Goal: Information Seeking & Learning: Compare options

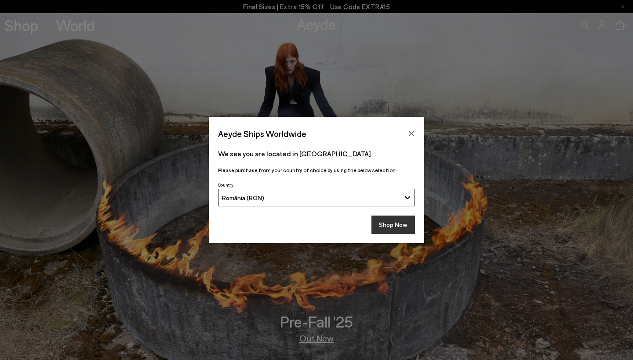
click at [399, 222] on button "Shop Now" at bounding box center [393, 225] width 44 height 18
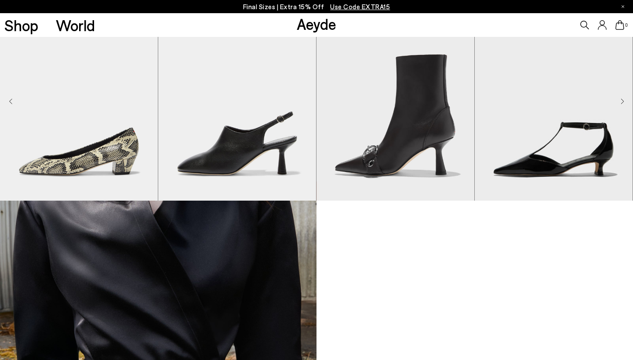
scroll to position [708, 0]
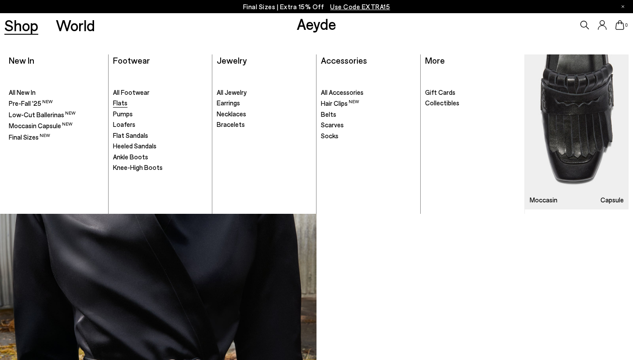
click at [121, 102] on span "Flats" at bounding box center [120, 103] width 15 height 8
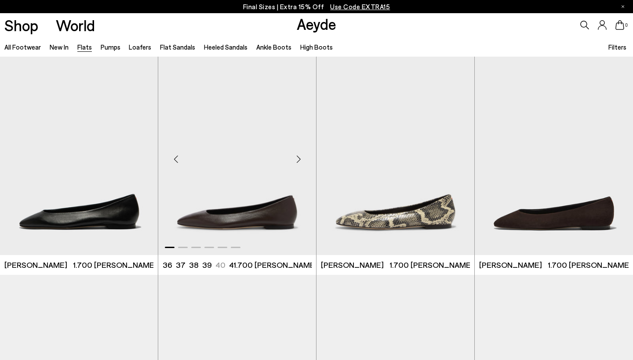
click at [299, 163] on div "Next slide" at bounding box center [298, 159] width 26 height 26
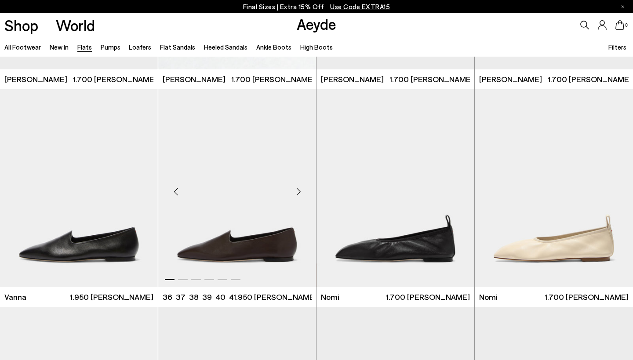
scroll to position [185, 0]
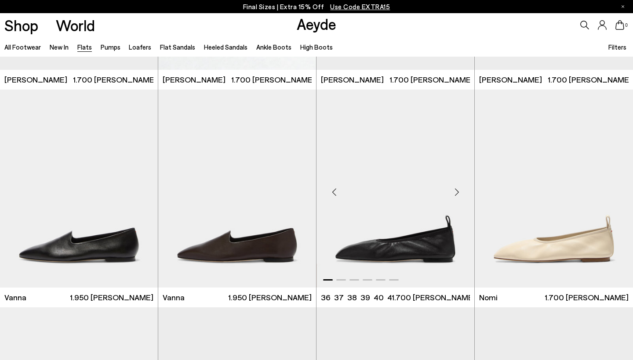
click at [455, 194] on div "Next slide" at bounding box center [457, 192] width 26 height 26
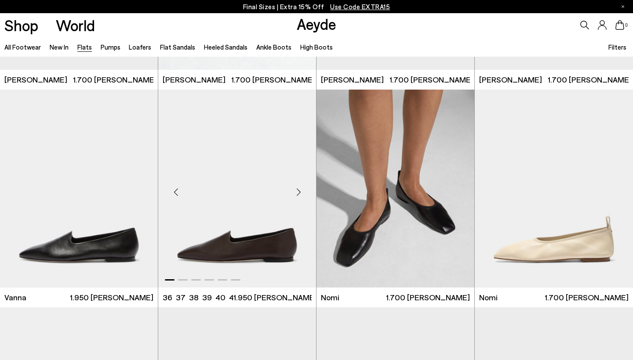
click at [301, 185] on div "Next slide" at bounding box center [298, 192] width 26 height 26
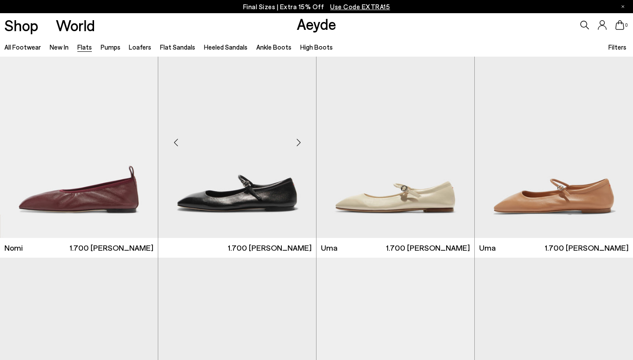
scroll to position [454, 0]
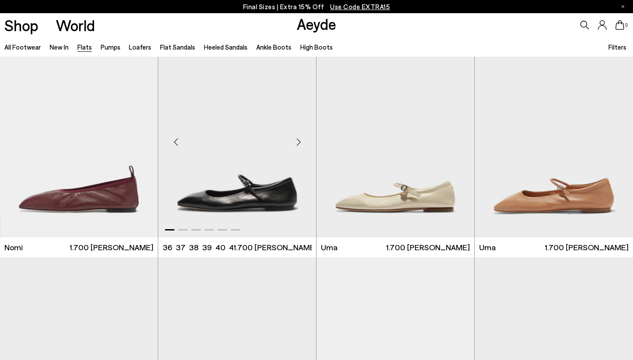
click at [298, 142] on div "Next slide" at bounding box center [298, 142] width 26 height 26
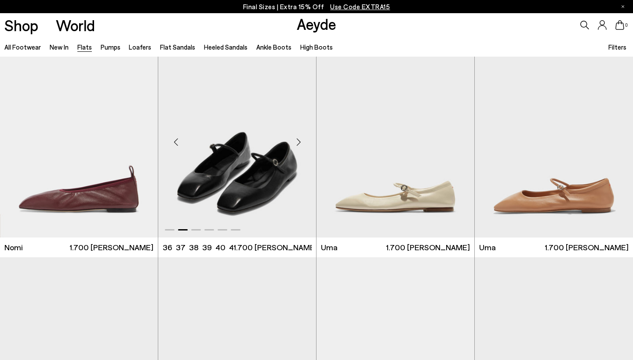
click at [298, 142] on div "Next slide" at bounding box center [298, 142] width 26 height 26
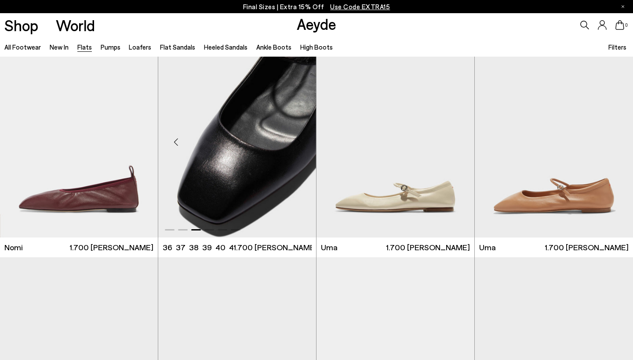
click at [298, 142] on div "Next slide" at bounding box center [298, 142] width 26 height 26
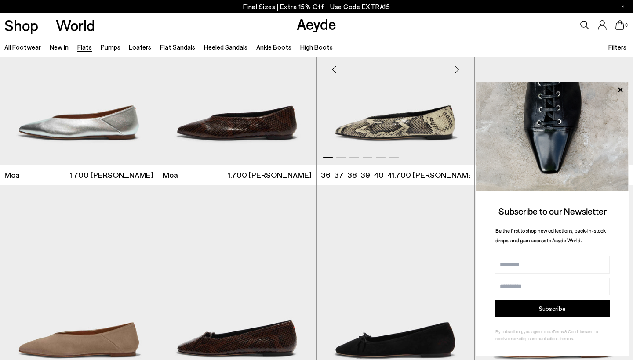
scroll to position [1409, 0]
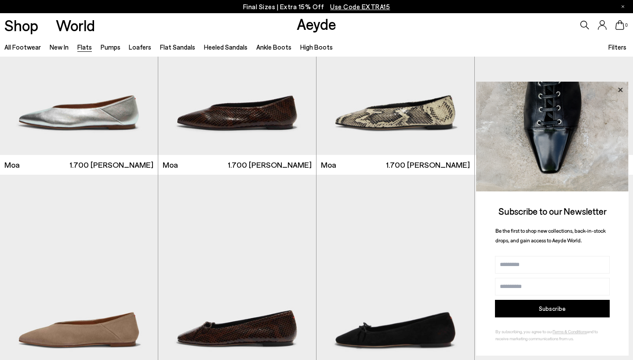
click at [621, 90] on icon at bounding box center [620, 89] width 4 height 4
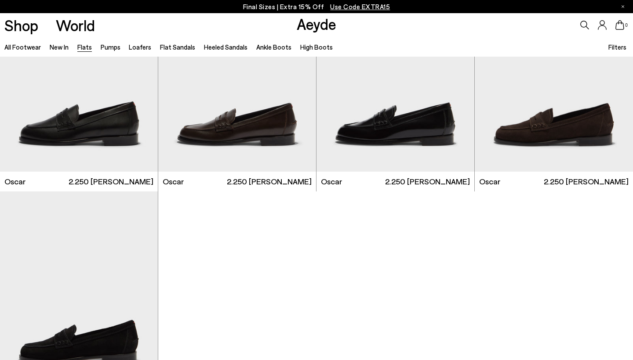
scroll to position [4445, 0]
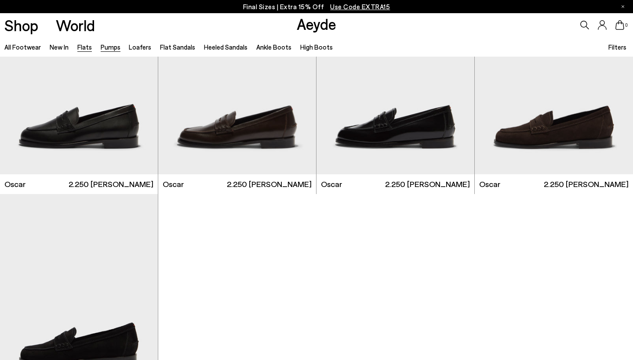
click at [115, 47] on link "Pumps" at bounding box center [111, 47] width 20 height 8
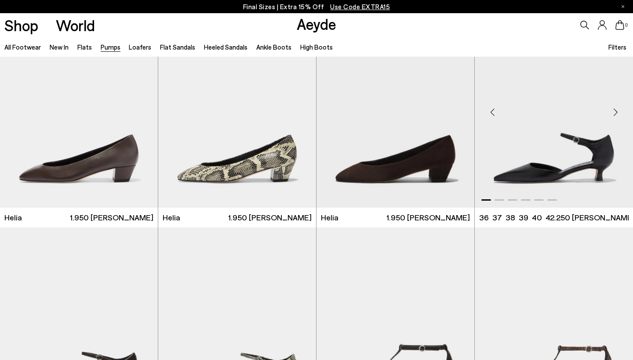
scroll to position [484, 0]
click at [615, 114] on div "Next slide" at bounding box center [615, 112] width 26 height 26
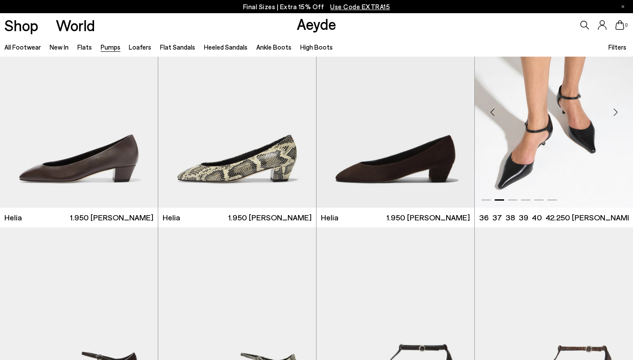
click at [615, 114] on div "Next slide" at bounding box center [615, 112] width 26 height 26
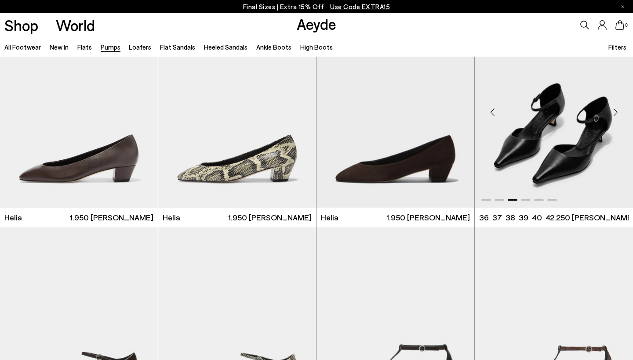
click at [615, 114] on div "Next slide" at bounding box center [615, 112] width 26 height 26
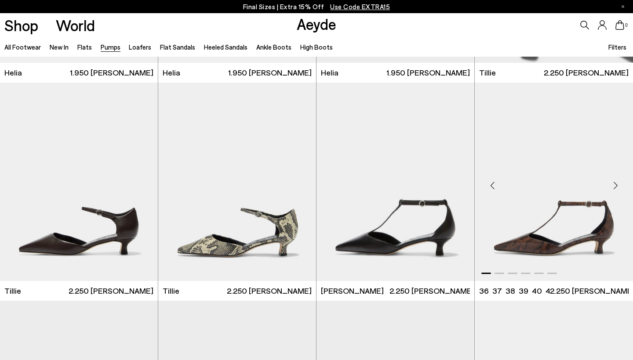
scroll to position [625, 0]
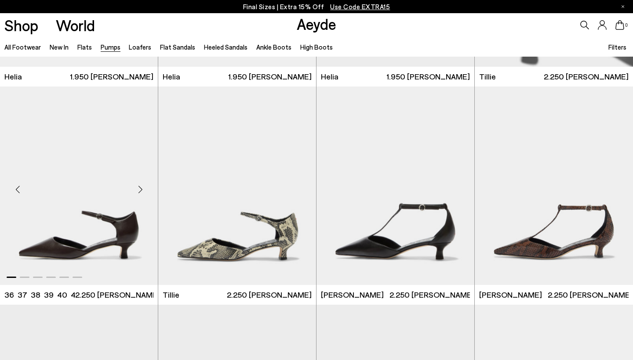
click at [139, 192] on div "Next slide" at bounding box center [140, 189] width 26 height 26
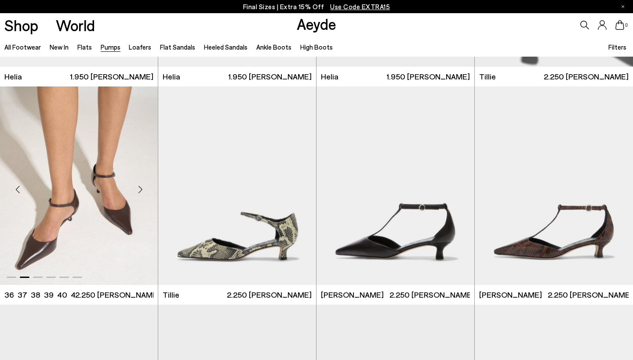
click at [139, 192] on div "Next slide" at bounding box center [140, 189] width 26 height 26
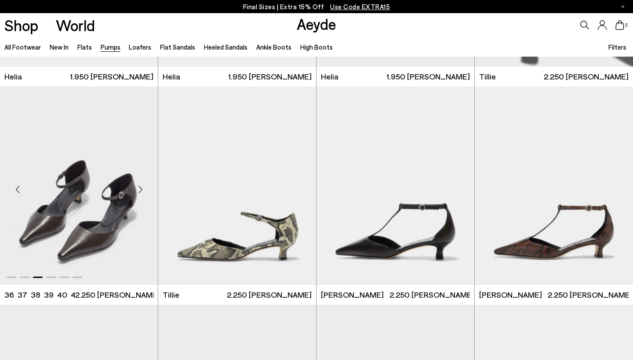
click at [139, 192] on div "Next slide" at bounding box center [140, 189] width 26 height 26
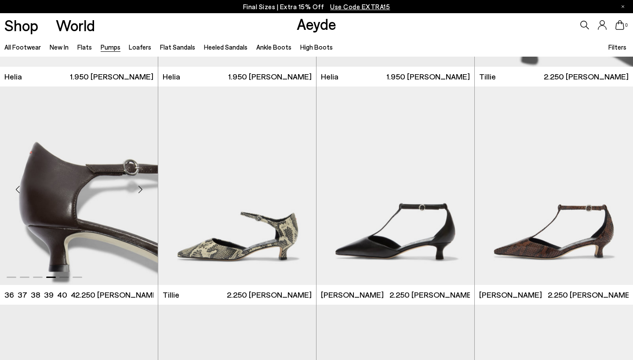
click at [139, 192] on div "Next slide" at bounding box center [140, 189] width 26 height 26
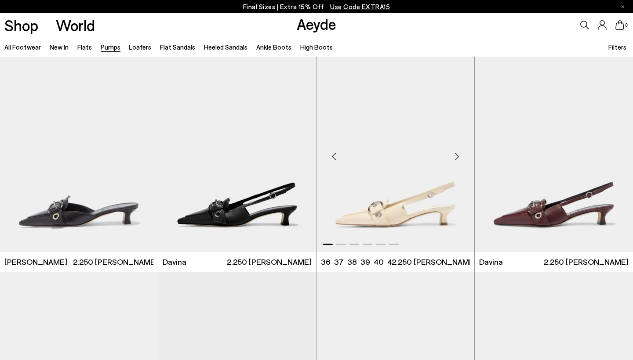
scroll to position [1544, 0]
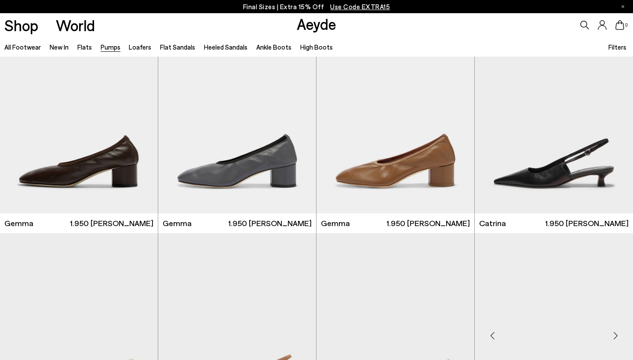
scroll to position [1996, 0]
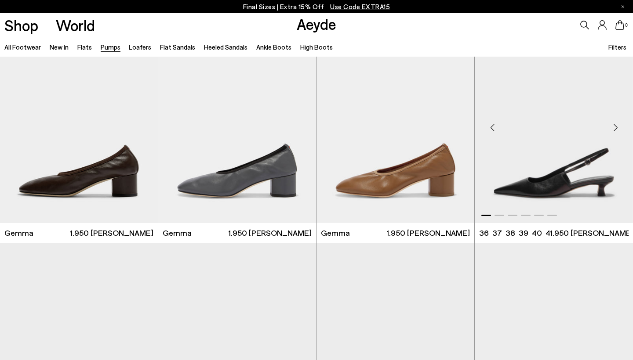
click at [618, 127] on div "Next slide" at bounding box center [615, 128] width 26 height 26
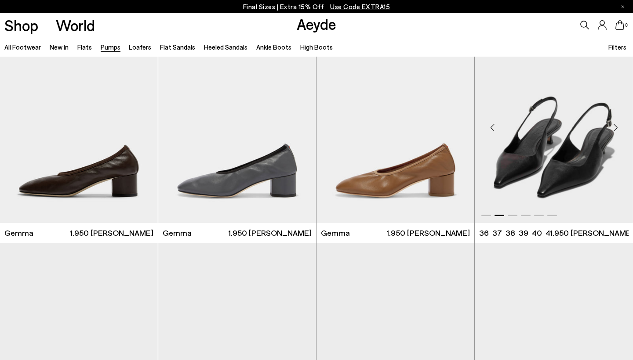
click at [618, 127] on div "Next slide" at bounding box center [615, 128] width 26 height 26
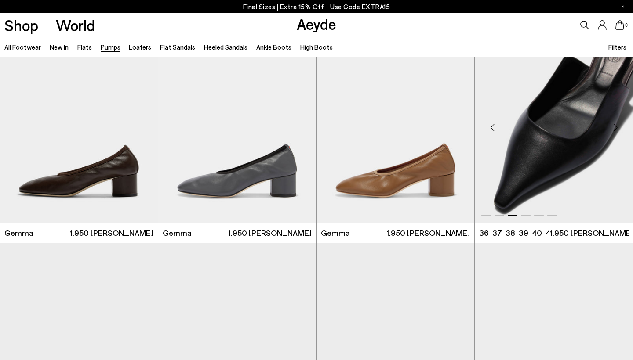
click at [618, 127] on div "Next slide" at bounding box center [615, 128] width 26 height 26
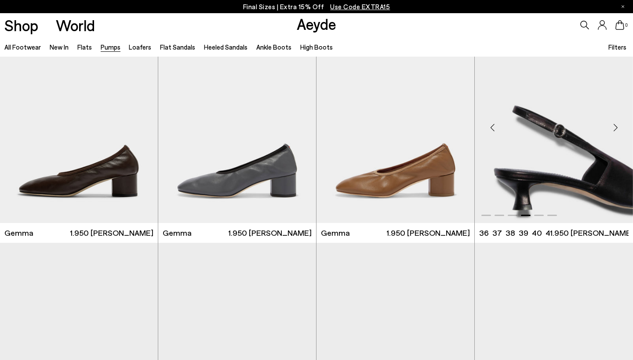
click at [618, 127] on div "Next slide" at bounding box center [615, 128] width 26 height 26
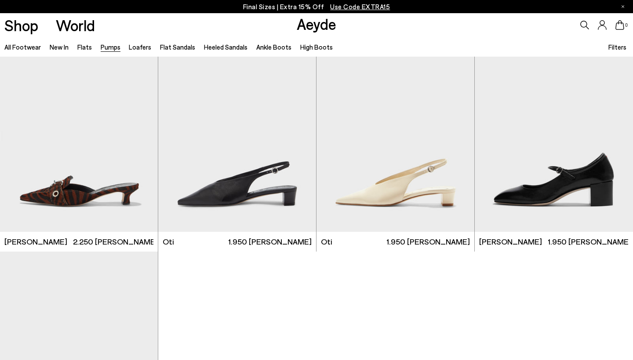
scroll to position [3519, 0]
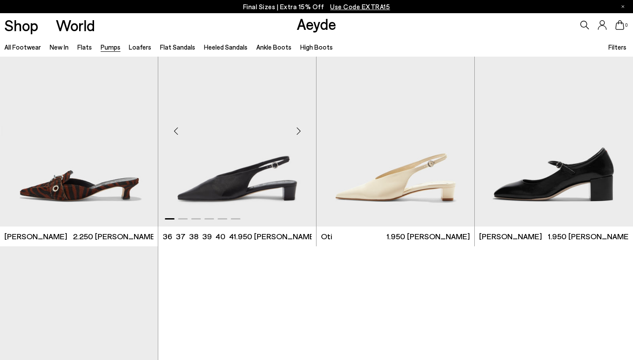
click at [297, 129] on div "Next slide" at bounding box center [298, 131] width 26 height 26
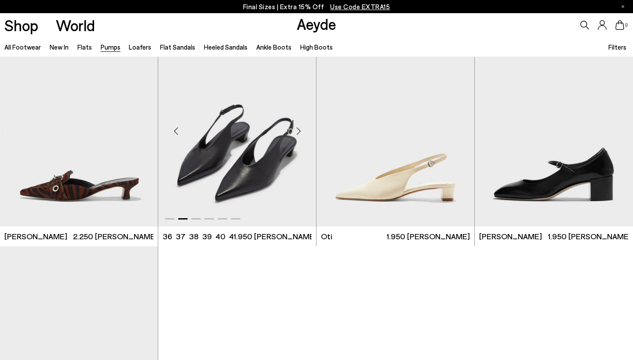
click at [297, 129] on div "Next slide" at bounding box center [298, 131] width 26 height 26
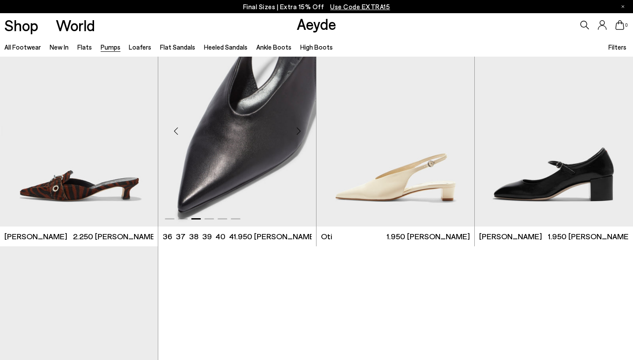
click at [297, 129] on div "Next slide" at bounding box center [298, 131] width 26 height 26
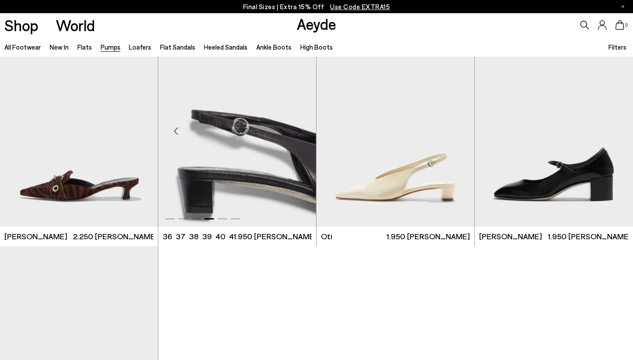
click at [297, 129] on div "Next slide" at bounding box center [298, 131] width 26 height 26
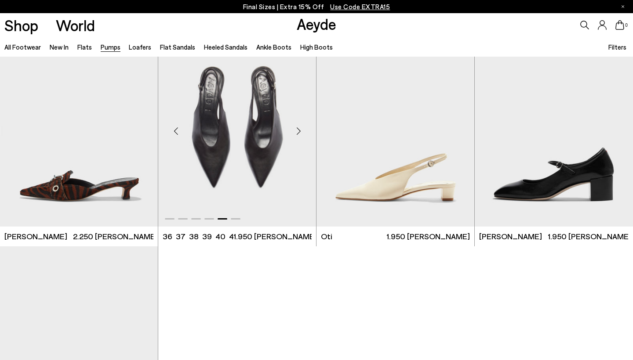
click at [297, 129] on div "Next slide" at bounding box center [298, 131] width 26 height 26
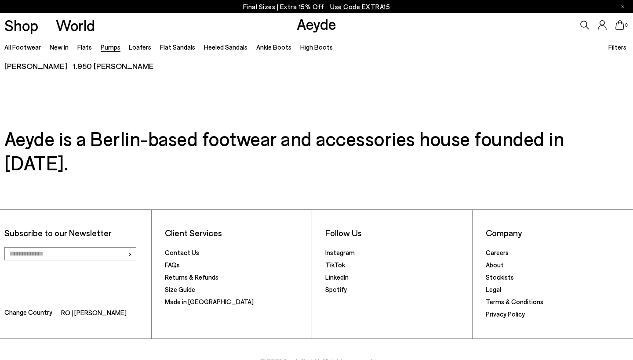
scroll to position [3907, 0]
